Goal: Find specific page/section: Find specific page/section

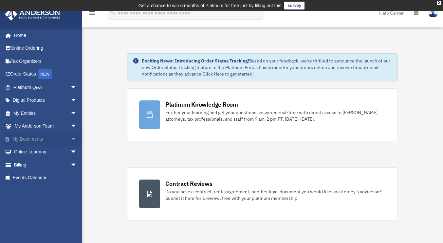
click at [29, 137] on link "My Documents arrow_drop_down" at bounding box center [46, 139] width 82 height 13
click at [26, 113] on link "My Entities arrow_drop_down" at bounding box center [46, 113] width 82 height 13
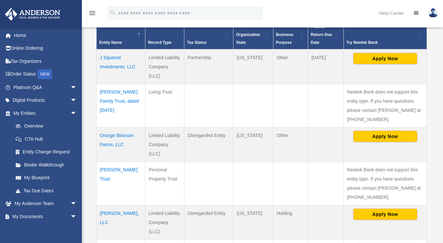
scroll to position [157, 0]
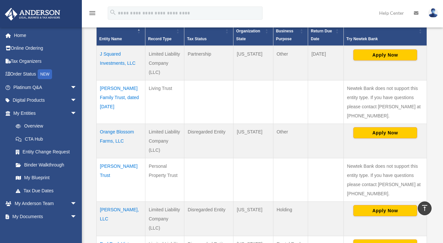
click at [122, 132] on td "Orange Blossom Farms, LLC" at bounding box center [121, 141] width 49 height 34
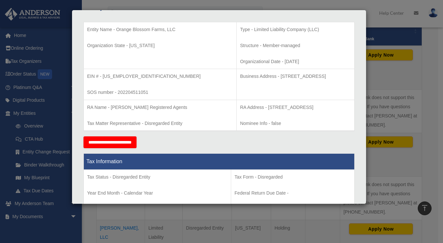
scroll to position [132, 0]
